Goal: Transaction & Acquisition: Book appointment/travel/reservation

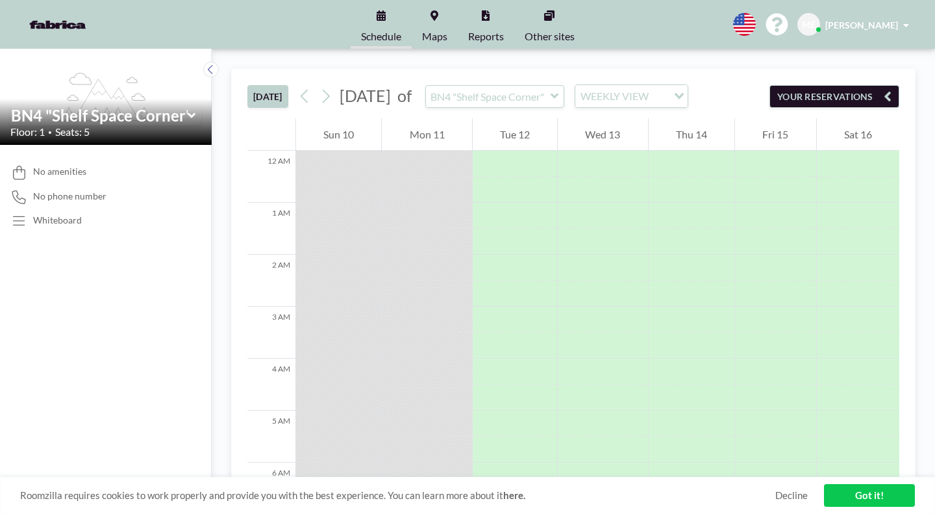
scroll to position [591, 0]
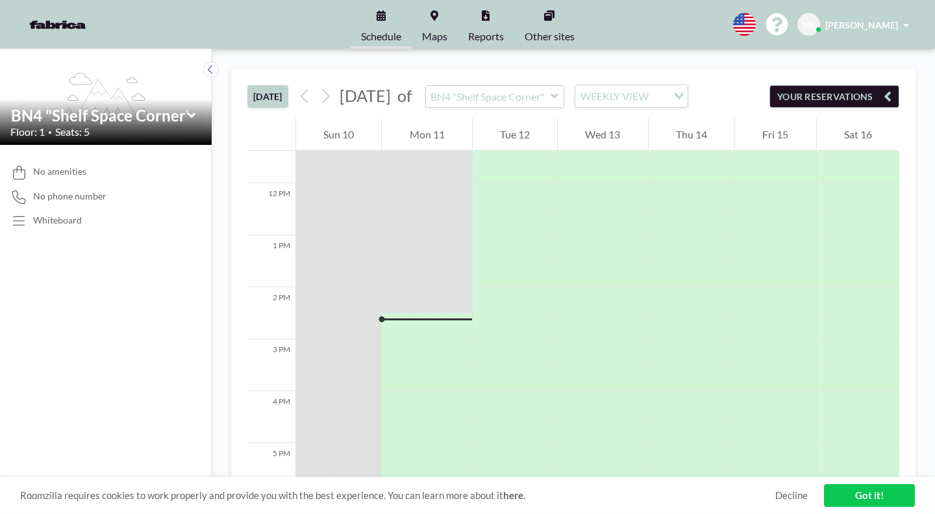
click at [805, 500] on link "Decline" at bounding box center [792, 495] width 32 height 12
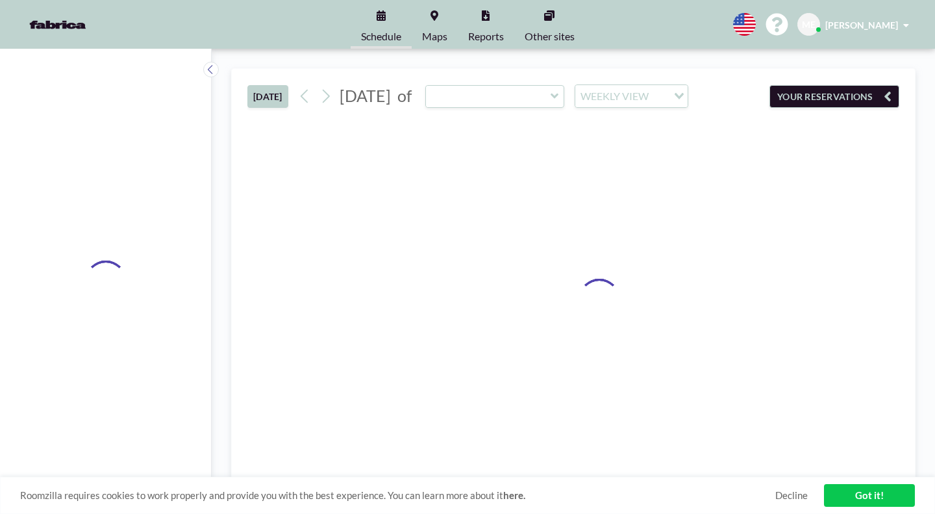
click at [848, 494] on link "Got it!" at bounding box center [869, 495] width 91 height 23
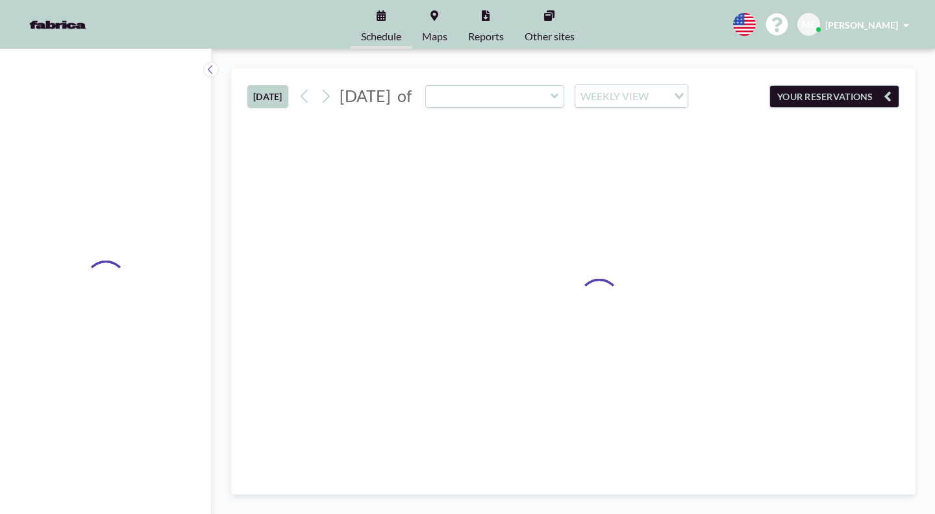
type input "BN4 "Shelf Space Corner""
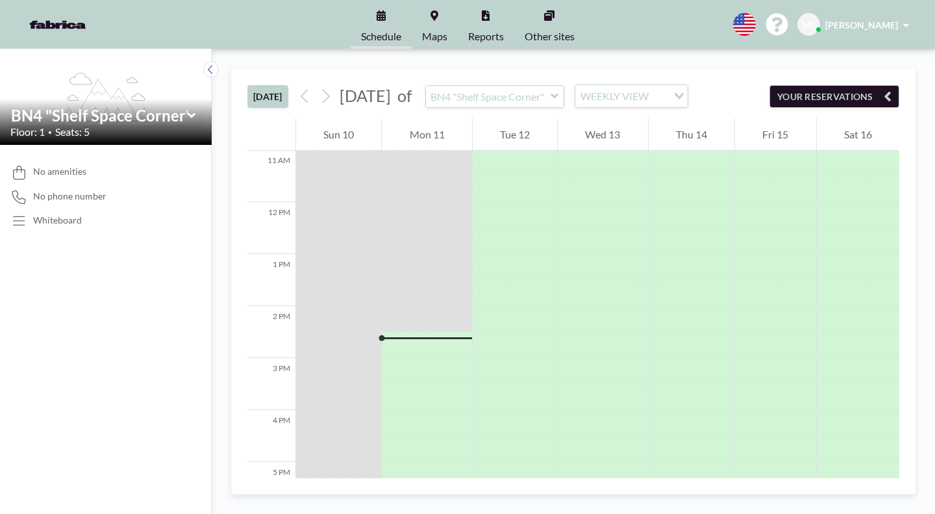
scroll to position [591, 0]
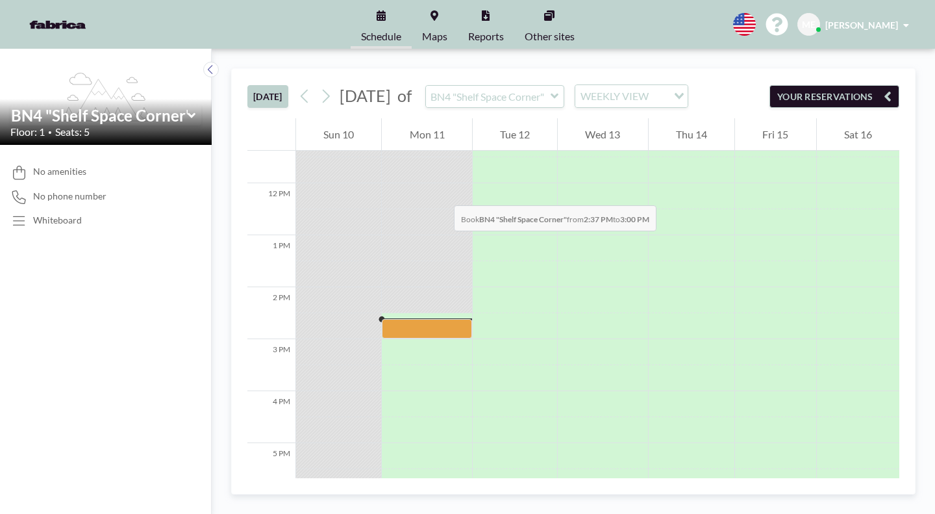
click at [382, 319] on div at bounding box center [427, 328] width 90 height 19
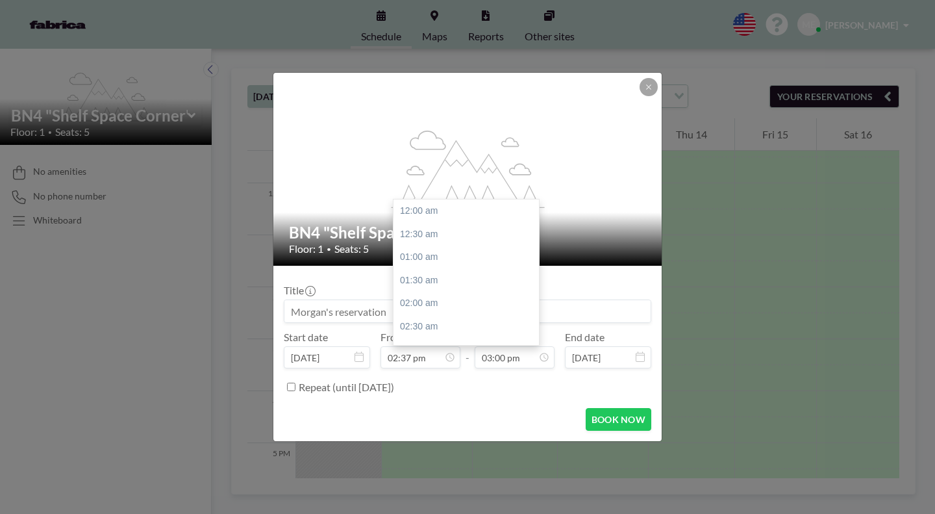
scroll to position [622, 0]
click at [0, 0] on icon at bounding box center [0, 0] width 0 height 0
click at [431, 387] on div "05:30 pm" at bounding box center [470, 398] width 152 height 23
type input "05:30 pm"
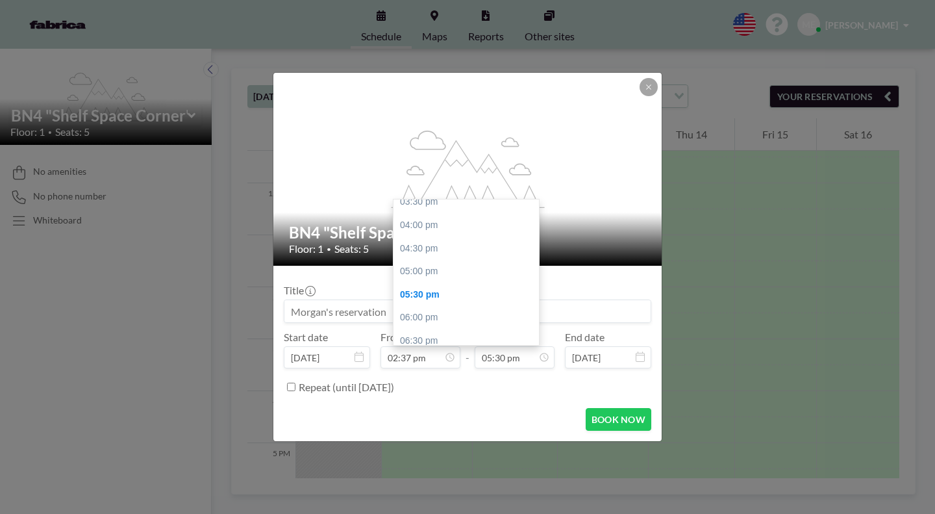
click at [575, 376] on div "Repeat (until [DATE])" at bounding box center [475, 386] width 353 height 21
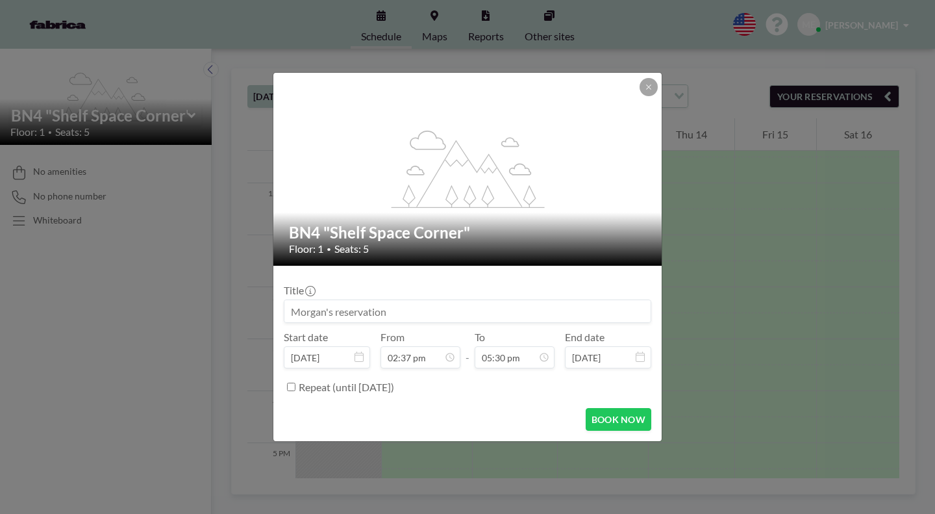
click at [586, 408] on button "BOOK NOW" at bounding box center [619, 419] width 66 height 23
